Goal: Find specific page/section: Find specific page/section

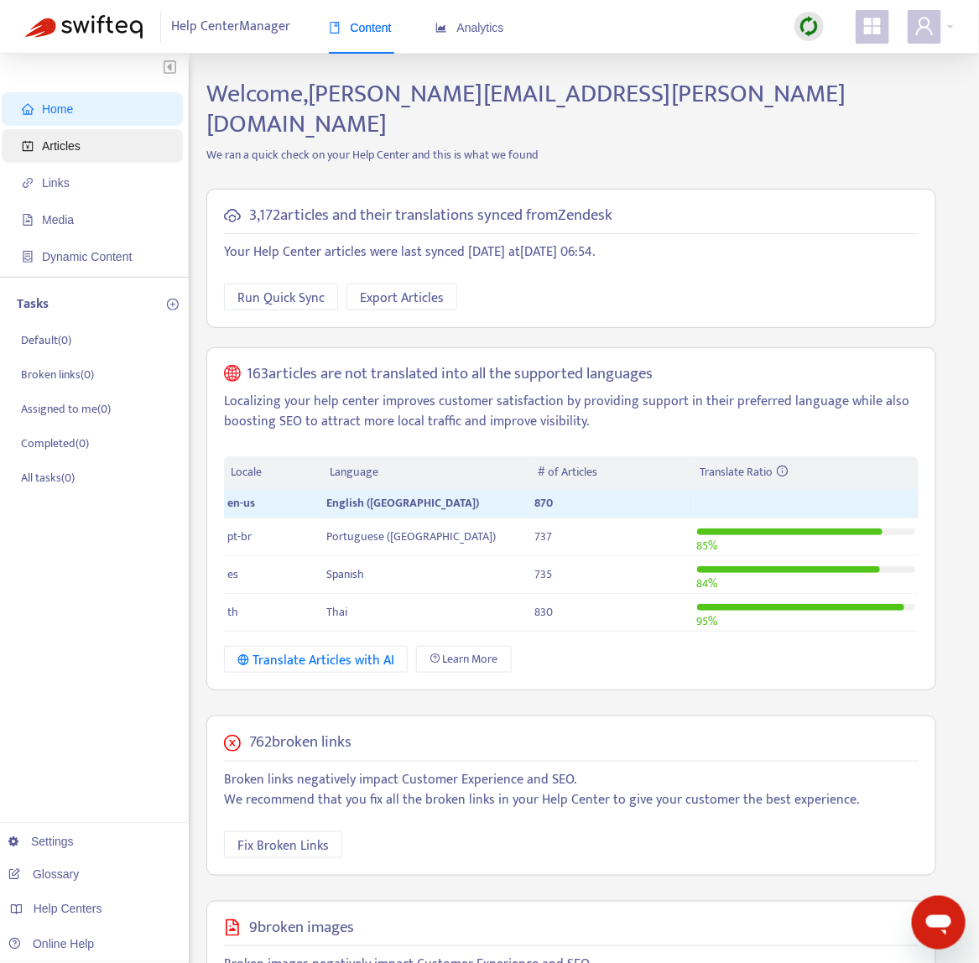
click at [65, 150] on span "Articles" at bounding box center [61, 145] width 39 height 13
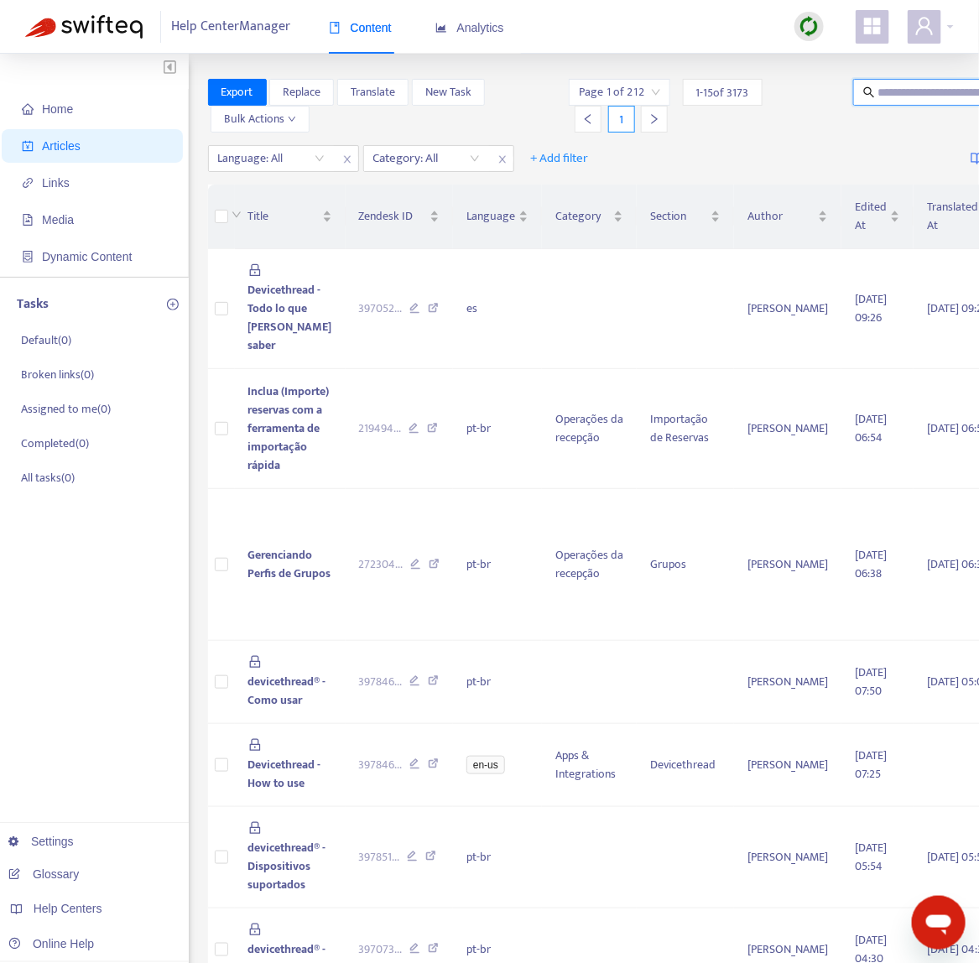
click at [893, 98] on input "text" at bounding box center [958, 92] width 161 height 18
type input "******"
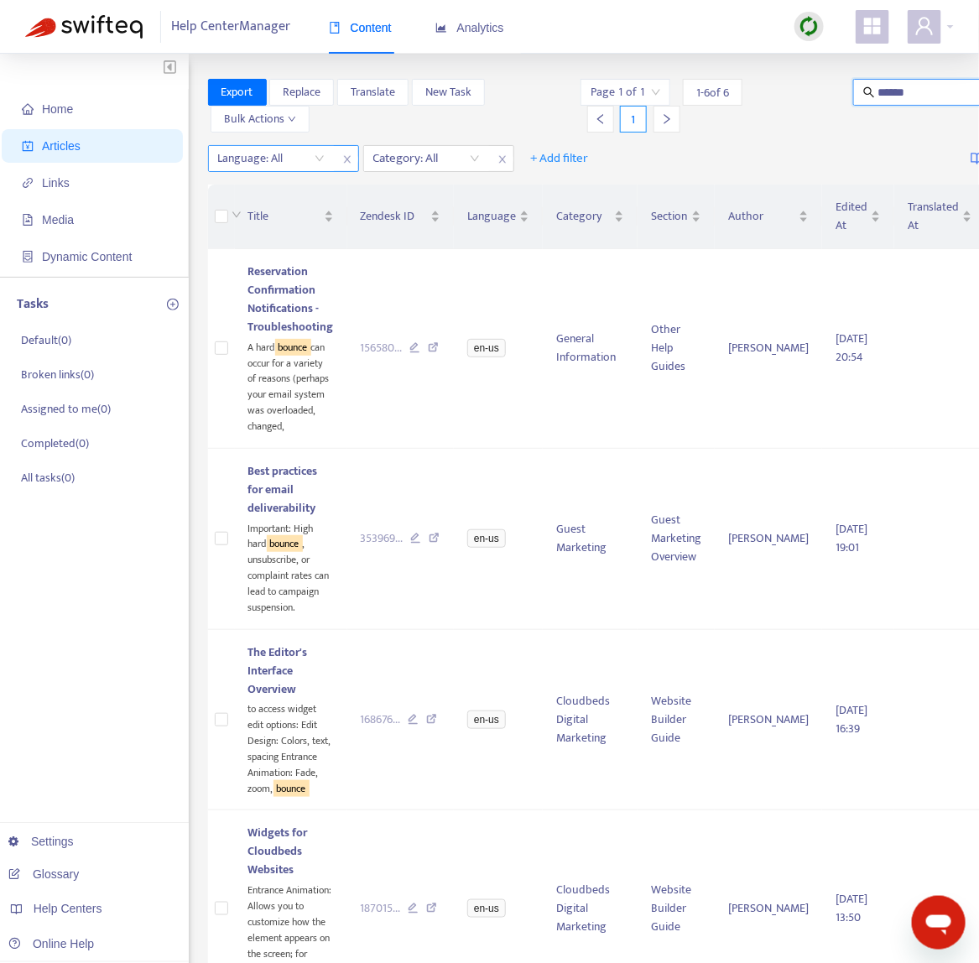
click at [340, 164] on span "close" at bounding box center [347, 159] width 22 height 20
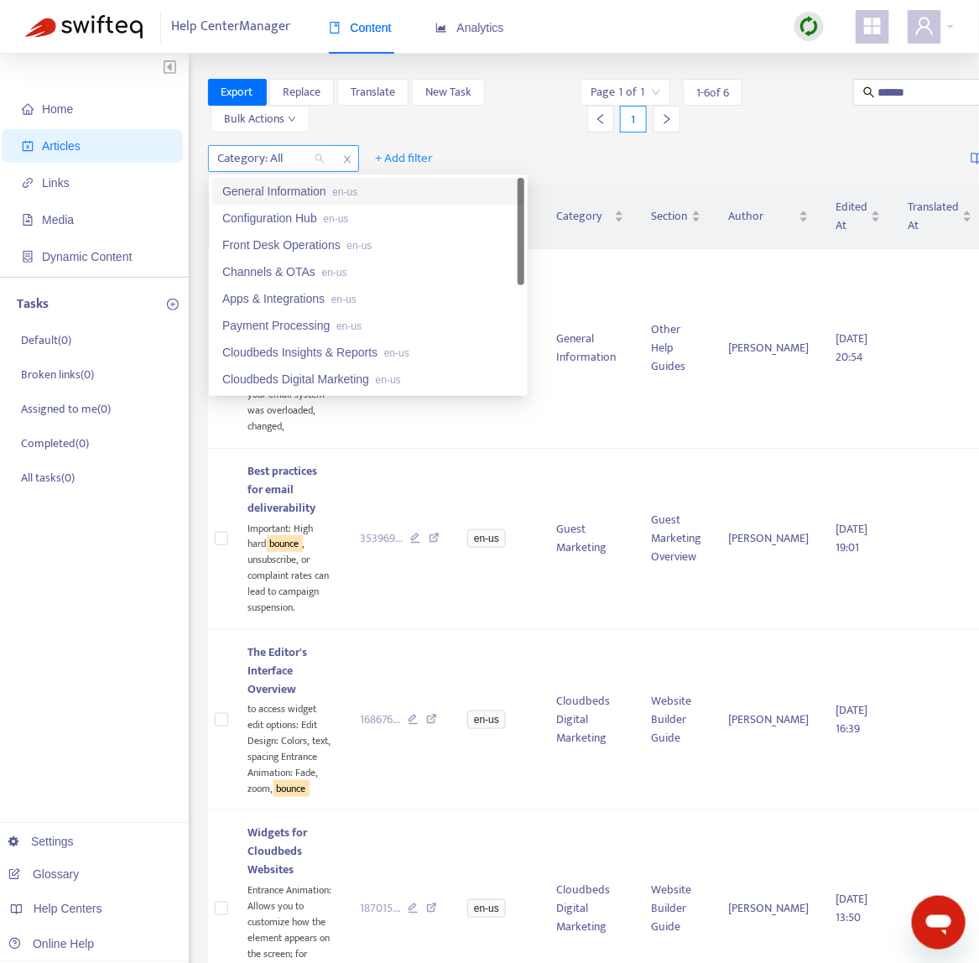
click at [306, 158] on div at bounding box center [262, 158] width 101 height 20
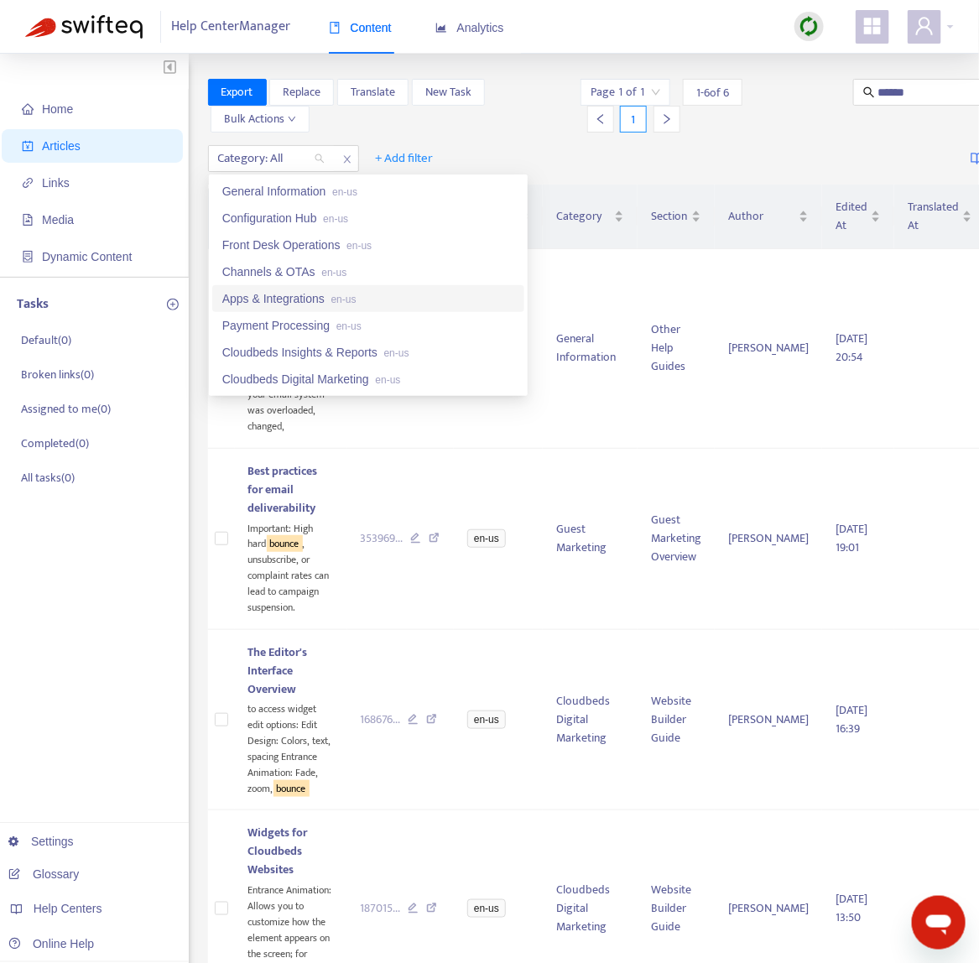
click at [316, 304] on div "Apps & Integrations en-us" at bounding box center [368, 298] width 292 height 18
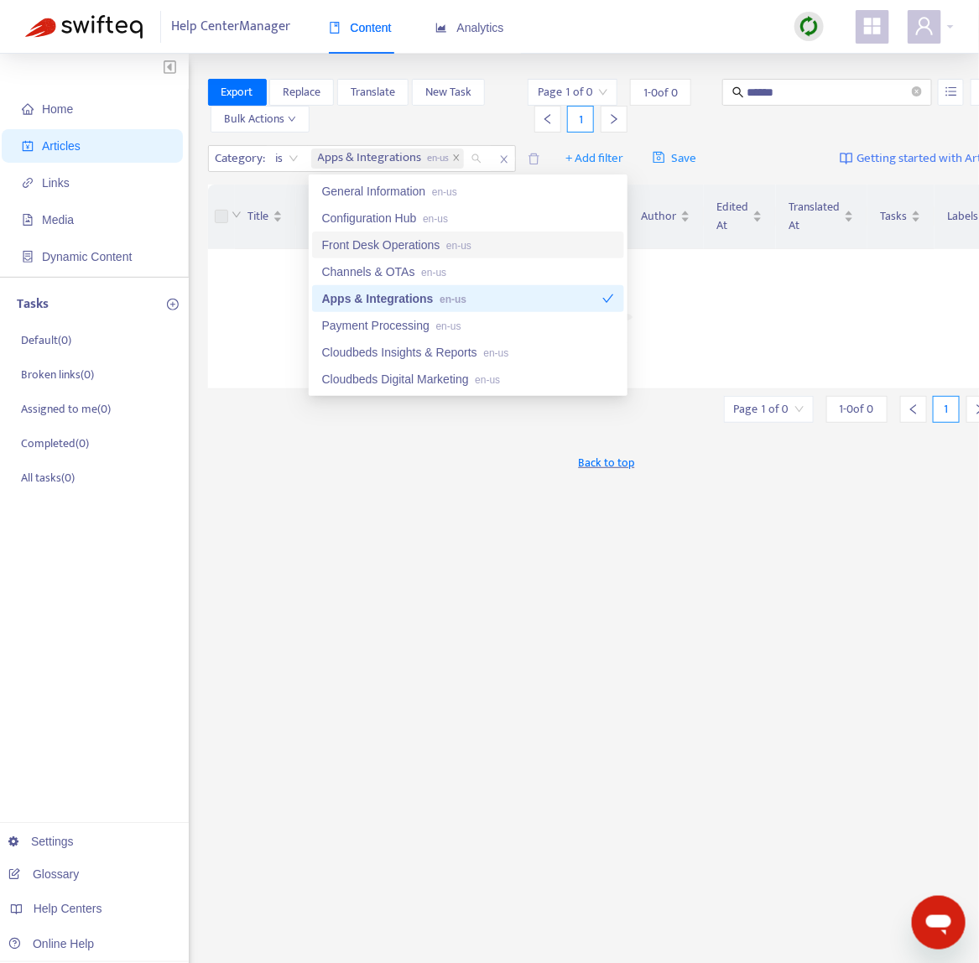
click at [775, 153] on div "Category : is Apps & Integrations en-us + Add filter Save Getting started with …" at bounding box center [606, 158] width 797 height 39
